Goal: Information Seeking & Learning: Learn about a topic

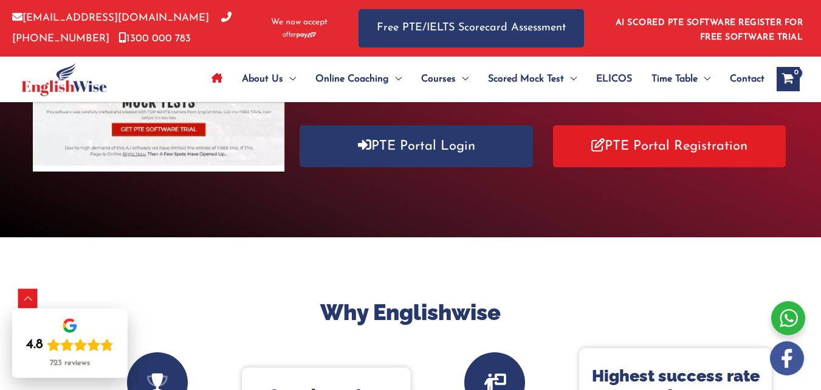
scroll to position [255, 0]
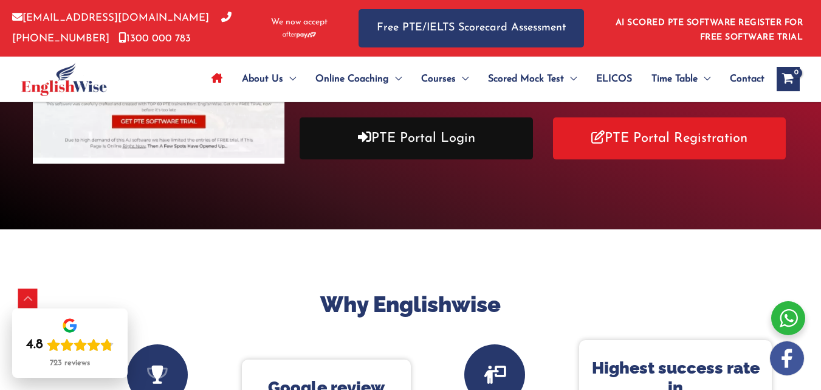
click at [380, 137] on link "PTE Portal Login" at bounding box center [416, 138] width 233 height 42
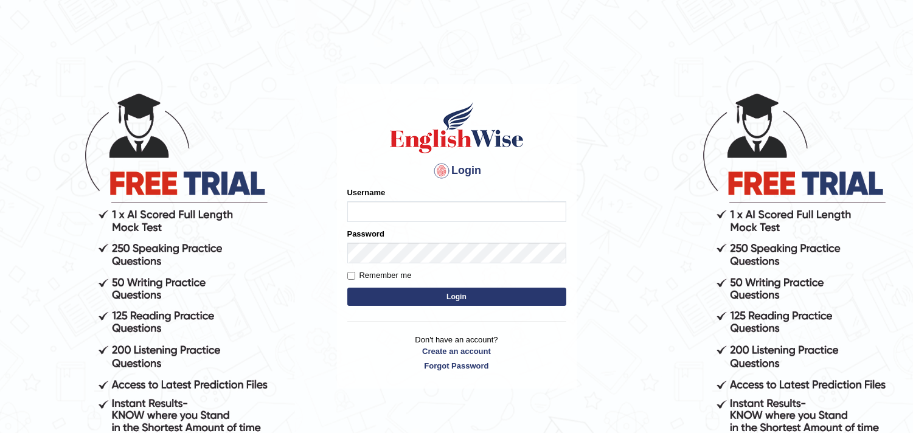
type input "harishgupta"
click at [430, 297] on button "Login" at bounding box center [456, 297] width 219 height 18
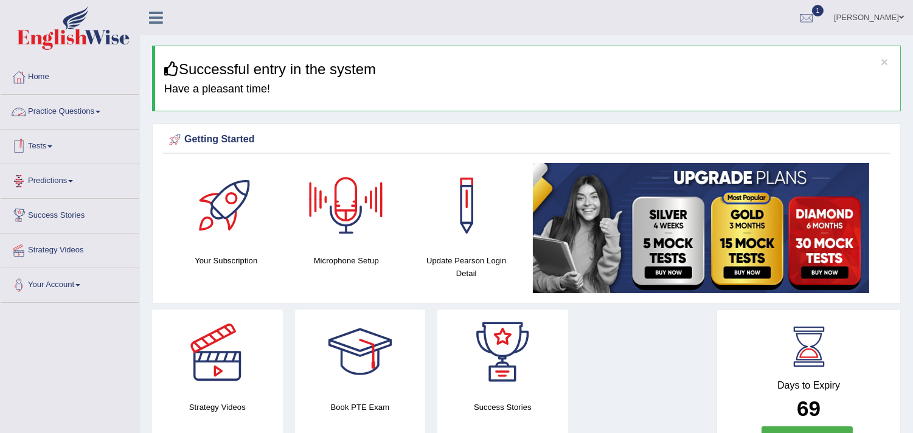
click at [93, 111] on link "Practice Questions" at bounding box center [70, 110] width 139 height 30
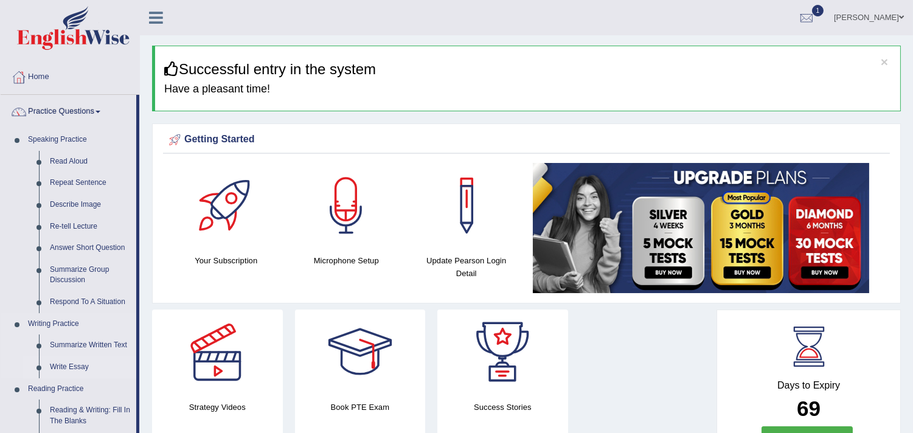
click at [71, 368] on link "Write Essay" at bounding box center [90, 367] width 92 height 22
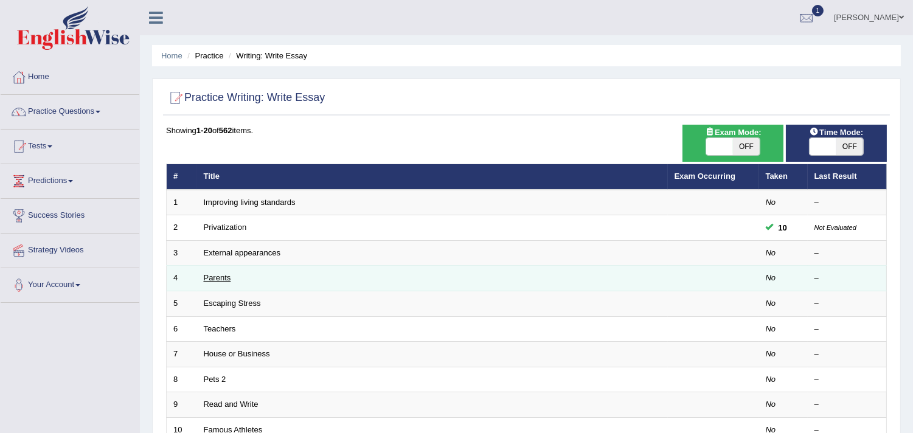
click at [213, 280] on link "Parents" at bounding box center [217, 277] width 27 height 9
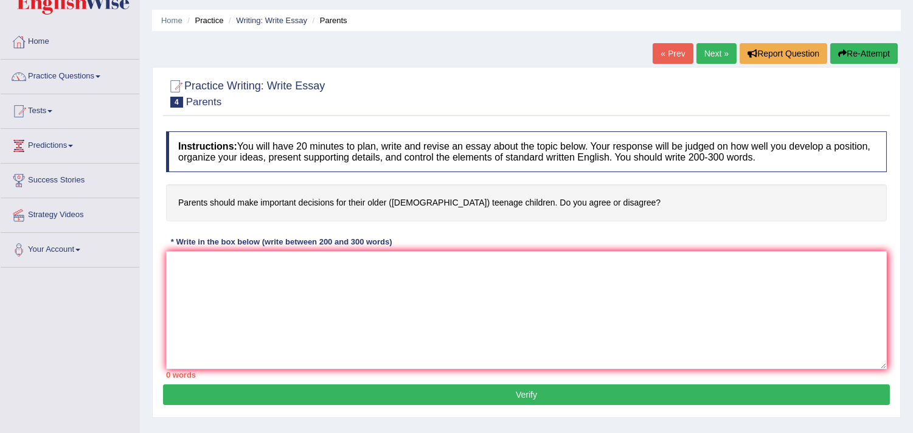
scroll to position [37, 0]
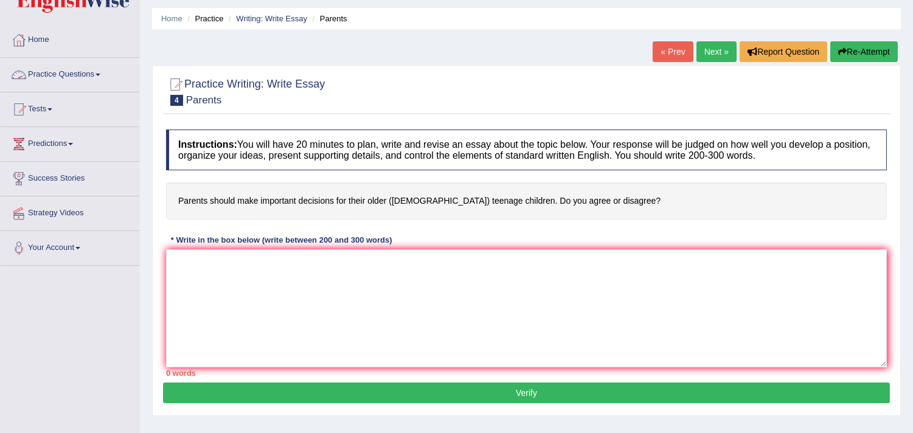
click at [74, 86] on link "Practice Questions" at bounding box center [70, 73] width 139 height 30
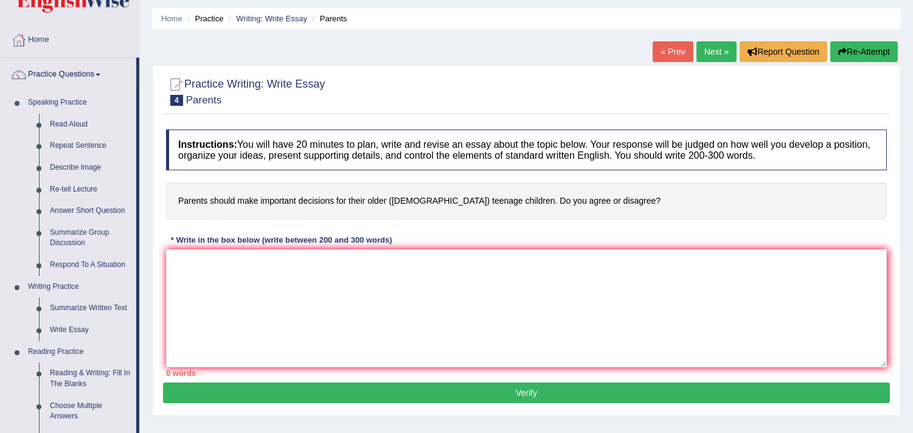
click at [706, 52] on link "Next »" at bounding box center [716, 51] width 40 height 21
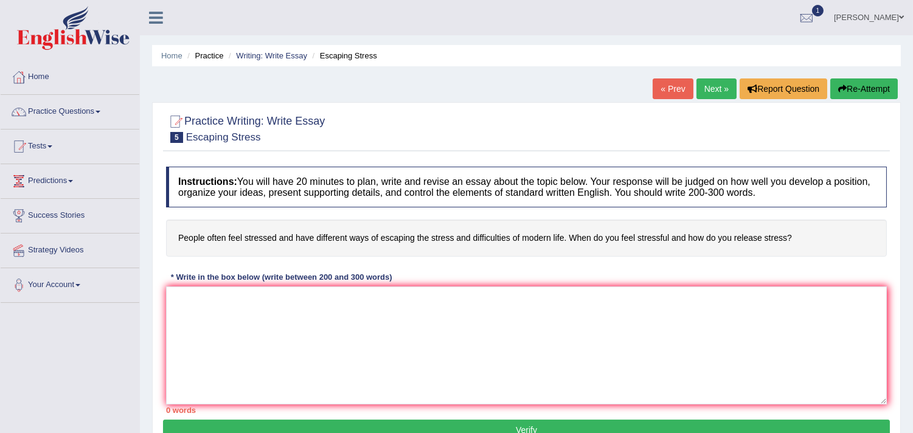
click at [706, 88] on link "Next »" at bounding box center [716, 88] width 40 height 21
click at [704, 86] on link "Next »" at bounding box center [716, 88] width 40 height 21
click at [699, 81] on link "Next »" at bounding box center [716, 88] width 40 height 21
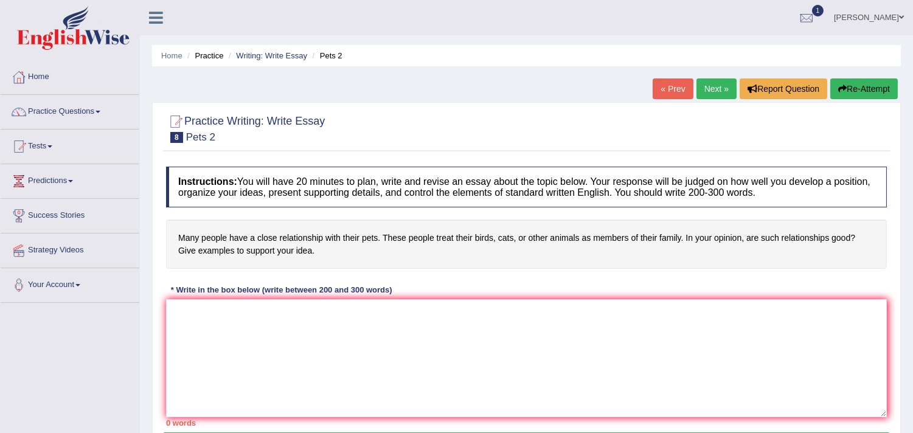
click at [700, 81] on link "Next »" at bounding box center [716, 88] width 40 height 21
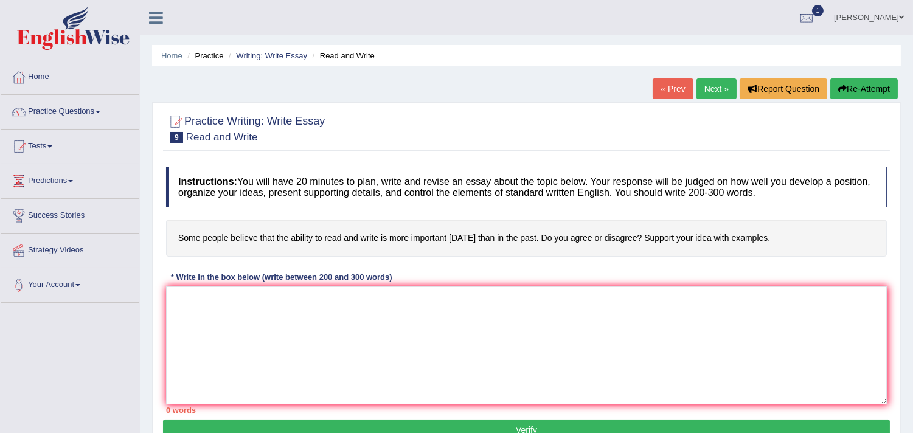
click at [705, 83] on link "Next »" at bounding box center [716, 88] width 40 height 21
click at [703, 83] on link "Next »" at bounding box center [716, 88] width 40 height 21
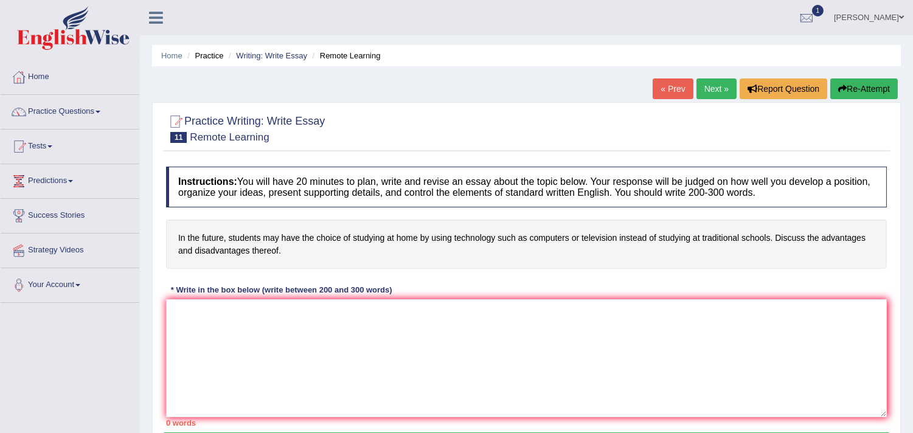
click at [716, 89] on link "Next »" at bounding box center [716, 88] width 40 height 21
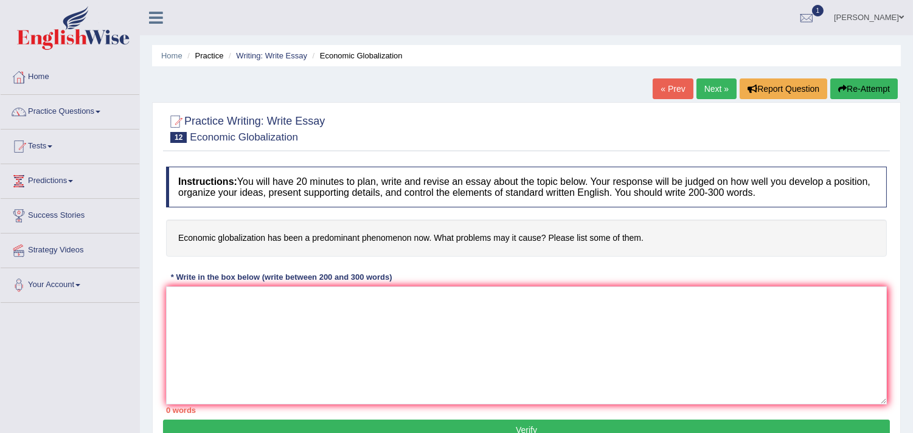
click at [709, 94] on link "Next »" at bounding box center [716, 88] width 40 height 21
click at [703, 86] on link "Next »" at bounding box center [716, 88] width 40 height 21
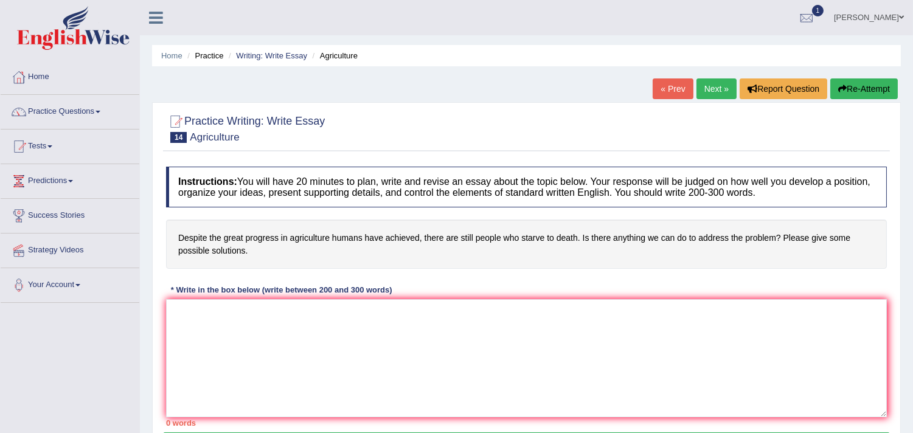
click at [716, 92] on link "Next »" at bounding box center [716, 88] width 40 height 21
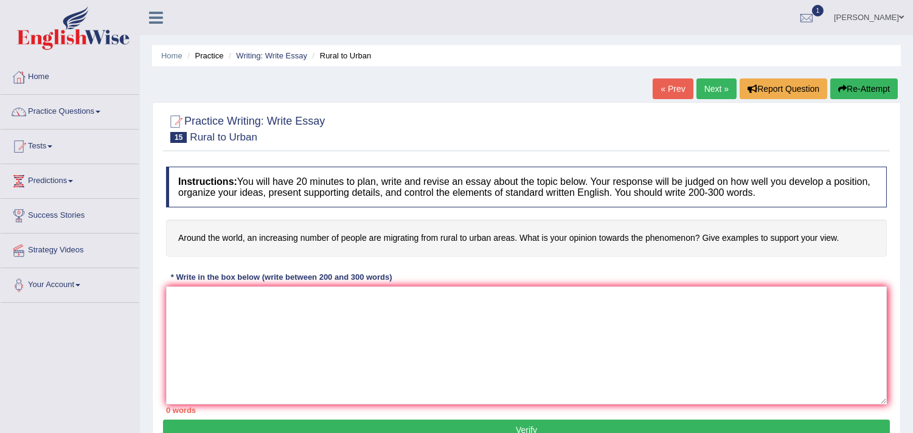
click at [711, 89] on link "Next »" at bounding box center [716, 88] width 40 height 21
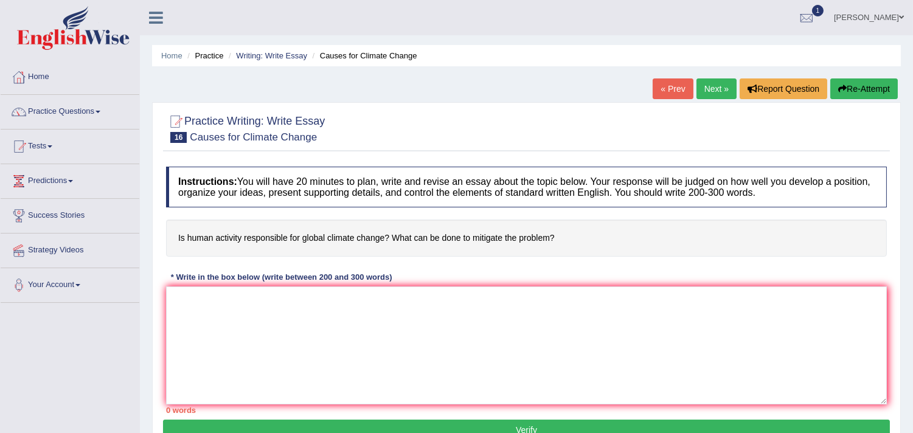
click at [708, 83] on link "Next »" at bounding box center [716, 88] width 40 height 21
